Goal: Information Seeking & Learning: Find contact information

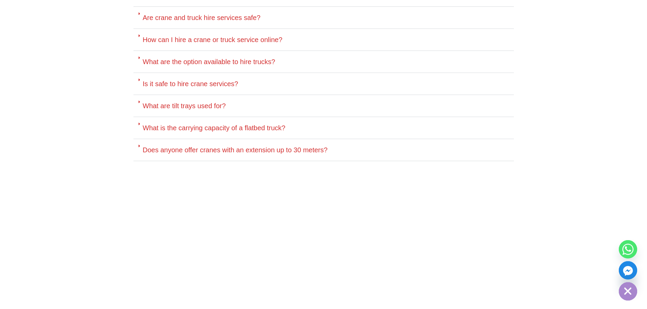
scroll to position [3322, 0]
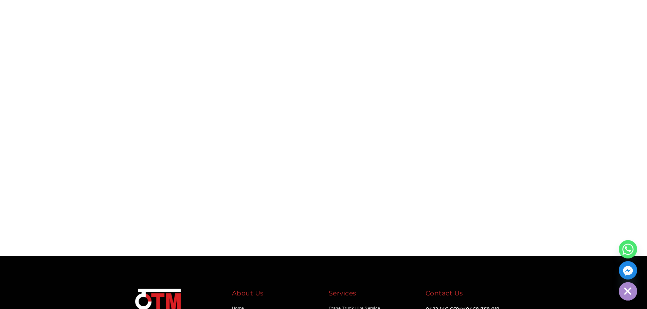
drag, startPoint x: 509, startPoint y: 210, endPoint x: 421, endPoint y: 209, distance: 88.2
copy link "[EMAIL_ADDRESS][DOMAIN_NAME]"
drag, startPoint x: 459, startPoint y: 195, endPoint x: 425, endPoint y: 200, distance: 34.6
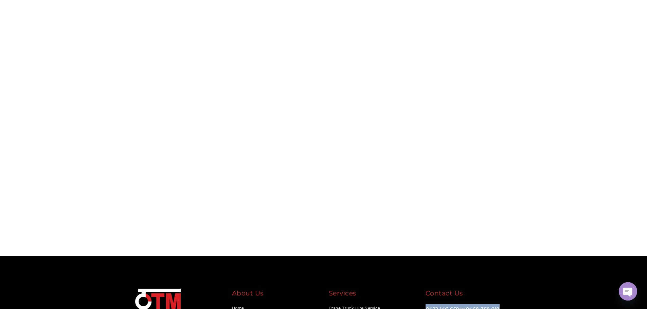
copy span "0422 146 659 or 0468 758 019"
drag, startPoint x: 506, startPoint y: 198, endPoint x: 468, endPoint y: 199, distance: 37.7
copy link "0468 758 019"
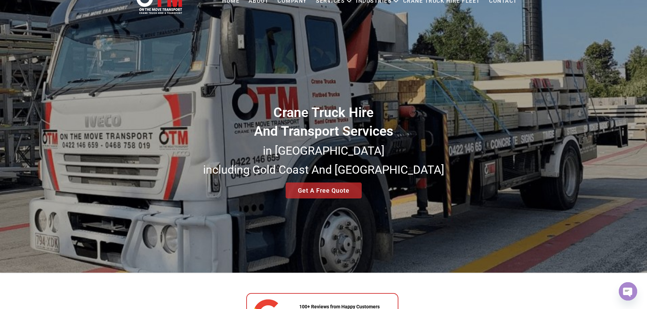
scroll to position [0, 0]
